Goal: Task Accomplishment & Management: Manage account settings

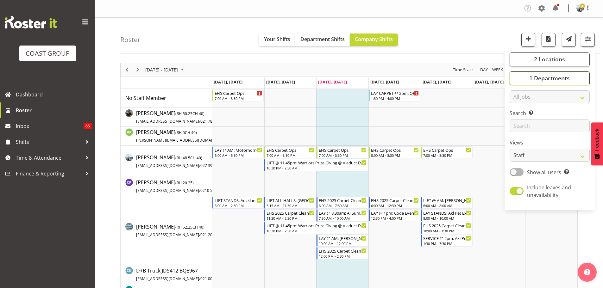
click at [569, 77] on span "1 Departments" at bounding box center [549, 78] width 40 height 8
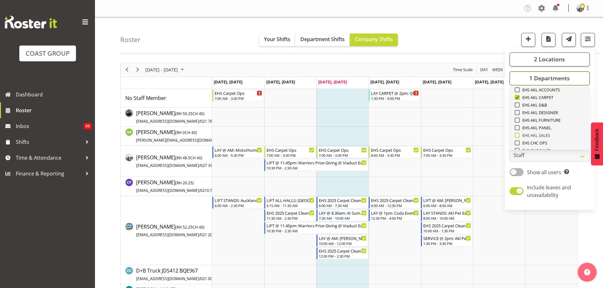
scroll to position [148, 0]
click at [543, 122] on span "EHS AKL FURNITURE" at bounding box center [539, 120] width 41 height 5
click at [519, 122] on input "EHS AKL FURNITURE" at bounding box center [516, 121] width 4 height 4
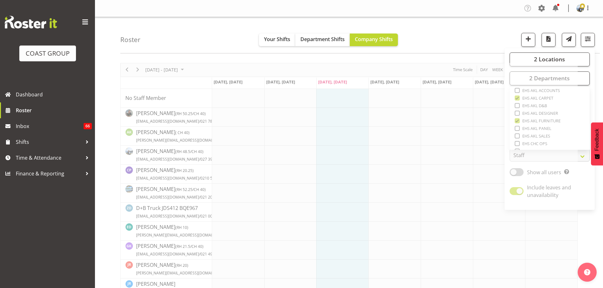
click at [452, 34] on div "Roster Your Shifts Department Shifts Company Shifts 2 Locations Clear CARLTON E…" at bounding box center [359, 35] width 479 height 36
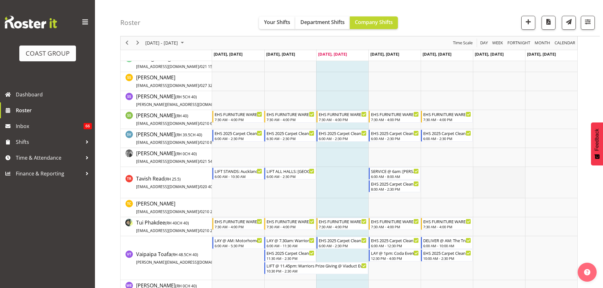
scroll to position [949, 0]
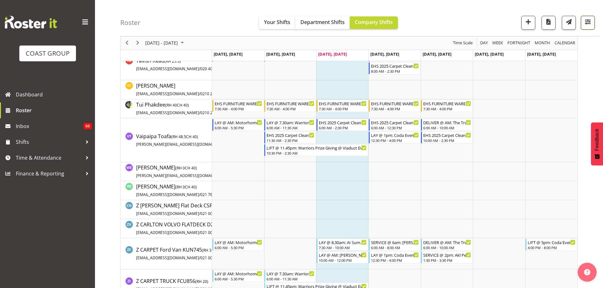
click at [583, 26] on button "button" at bounding box center [588, 23] width 14 height 14
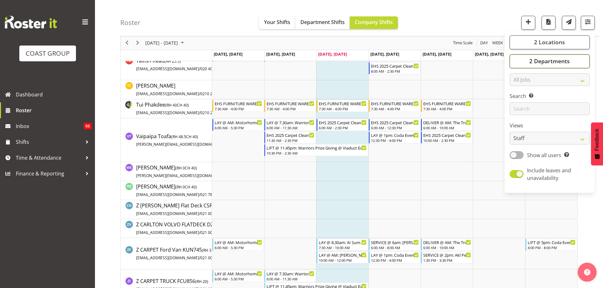
click at [564, 57] on button "2 Departments" at bounding box center [549, 61] width 80 height 14
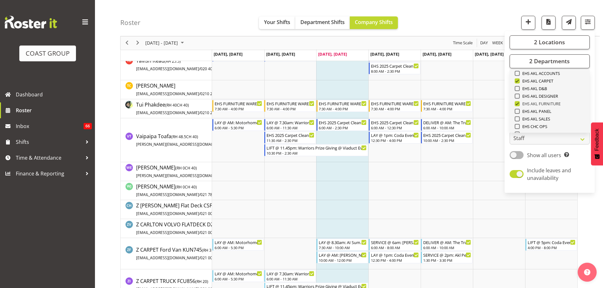
click at [516, 103] on span at bounding box center [516, 103] width 5 height 5
click at [516, 103] on input "EHS AKL FURNITURE" at bounding box center [516, 104] width 4 height 4
checkbox input "false"
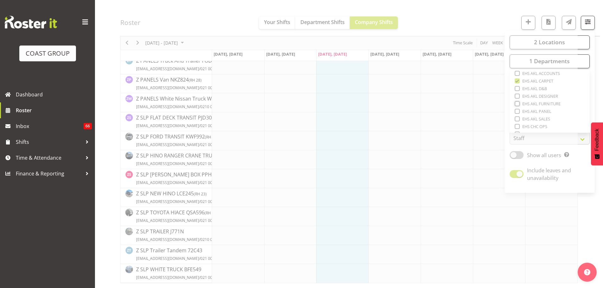
scroll to position [888, 0]
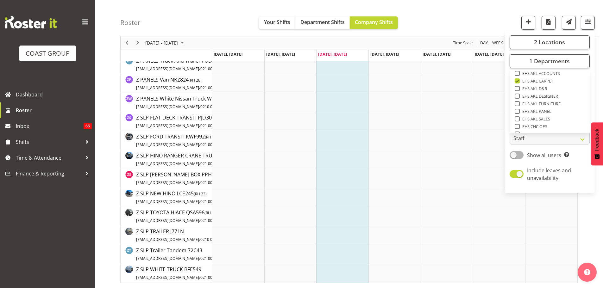
click at [517, 112] on span at bounding box center [516, 111] width 5 height 5
click at [517, 112] on input "EHS AKL PANEL" at bounding box center [516, 111] width 4 height 4
checkbox input "true"
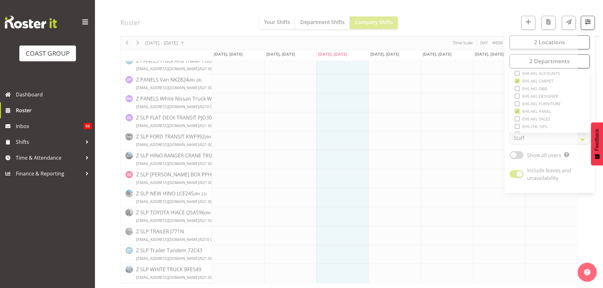
scroll to position [888, 0]
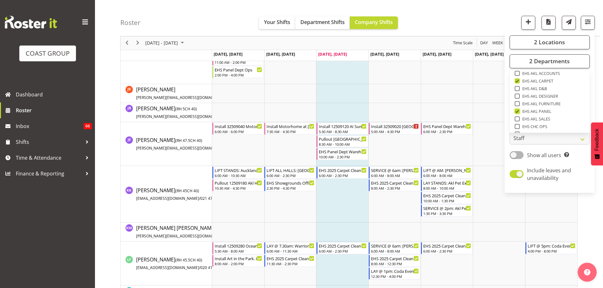
scroll to position [1163, 0]
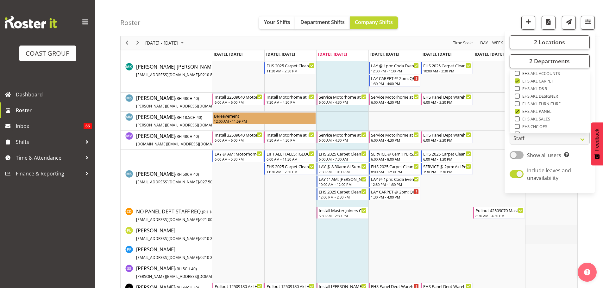
click at [565, 233] on td "Timeline Week of September 18, 2025" at bounding box center [551, 234] width 52 height 19
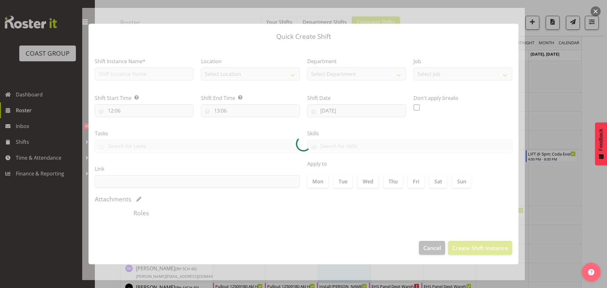
click at [594, 11] on button "button" at bounding box center [596, 11] width 10 height 10
type input "[DATE]"
checkbox input "true"
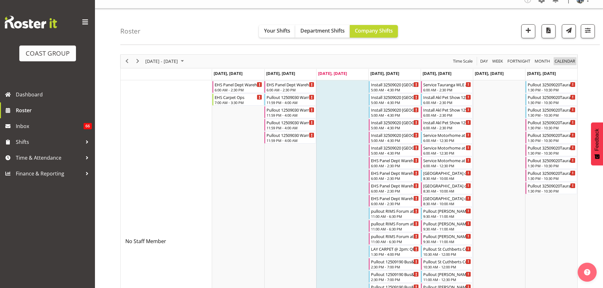
scroll to position [0, 0]
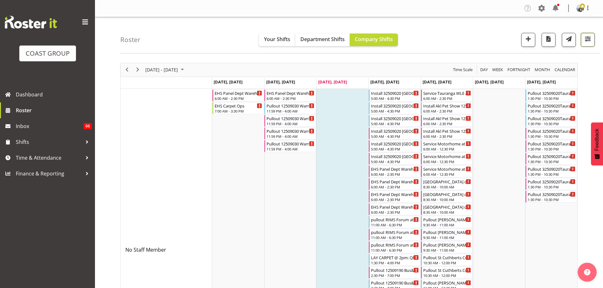
click at [592, 46] on button "button" at bounding box center [588, 40] width 14 height 14
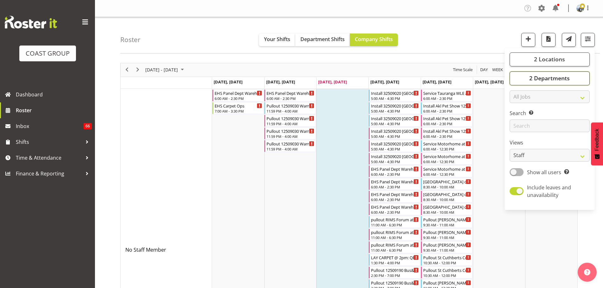
click at [571, 77] on button "2 Departments" at bounding box center [549, 78] width 80 height 14
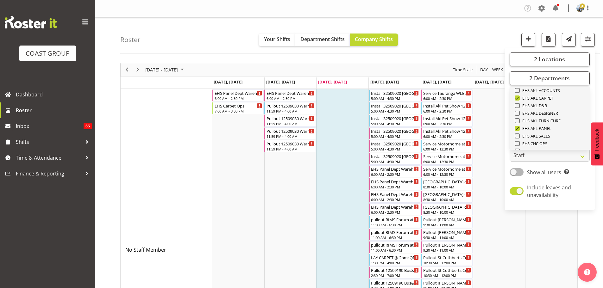
click at [512, 129] on link "Clear CARLTON EVENTS [PERSON_NAME] [PERSON_NAME][GEOGRAPHIC_DATA] [PERSON_NAME]…" at bounding box center [549, 91] width 80 height 301
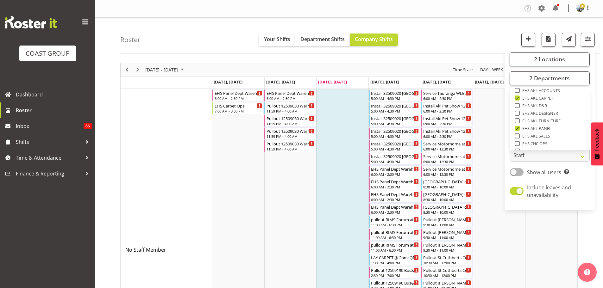
click at [516, 129] on span at bounding box center [516, 128] width 5 height 5
click at [516, 129] on input "EHS AKL PANEL" at bounding box center [516, 128] width 4 height 4
checkbox input "false"
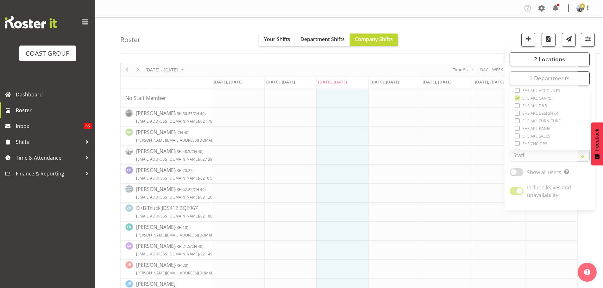
click at [497, 34] on div "Roster Your Shifts Department Shifts Company Shifts 2 Locations Clear CARLTON E…" at bounding box center [359, 35] width 479 height 36
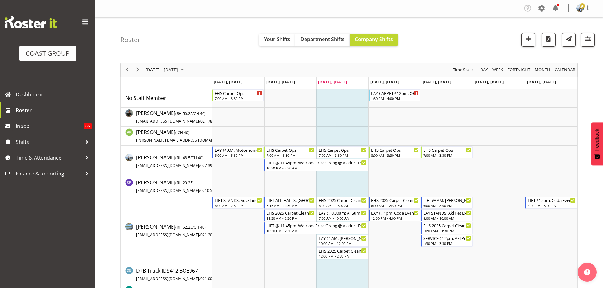
scroll to position [12, 0]
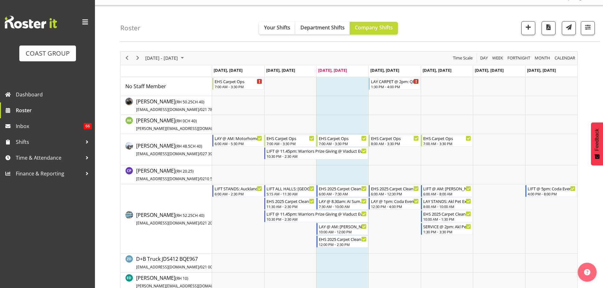
click at [512, 21] on div "Roster Your Shifts Department Shifts Company Shifts 2 Locations Clear CARLTON E…" at bounding box center [359, 23] width 479 height 36
